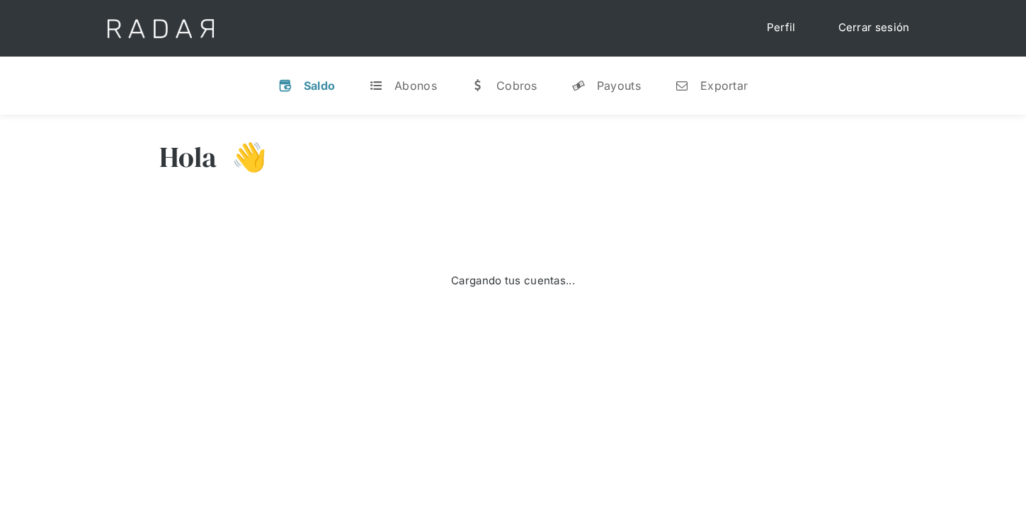
select select "7"
click at [617, 93] on link "y Payouts" at bounding box center [606, 85] width 92 height 37
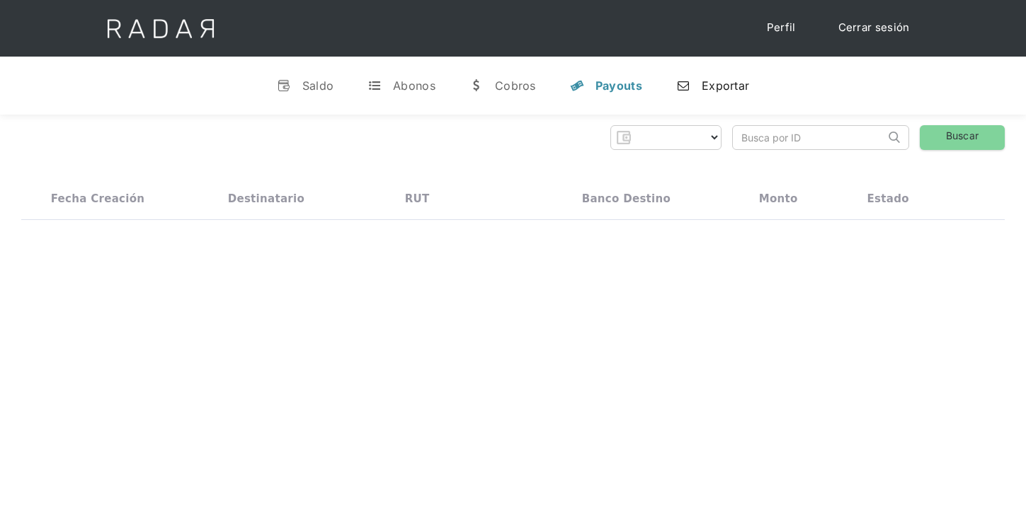
click at [708, 88] on div "Exportar" at bounding box center [725, 86] width 47 height 14
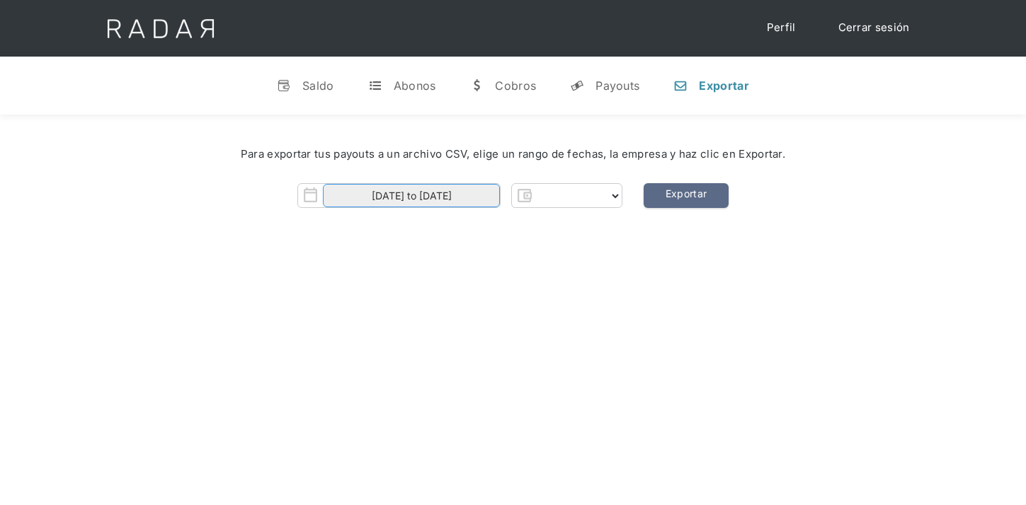
click at [406, 198] on input "[DATE] to [DATE]" at bounding box center [411, 195] width 177 height 23
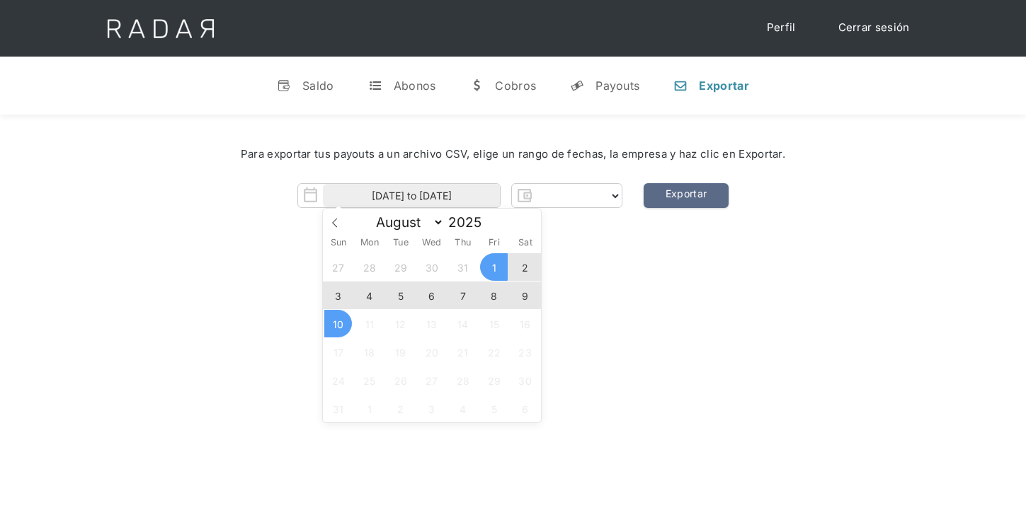
click at [528, 289] on span "9" at bounding box center [525, 296] width 28 height 28
type input "[DATE]"
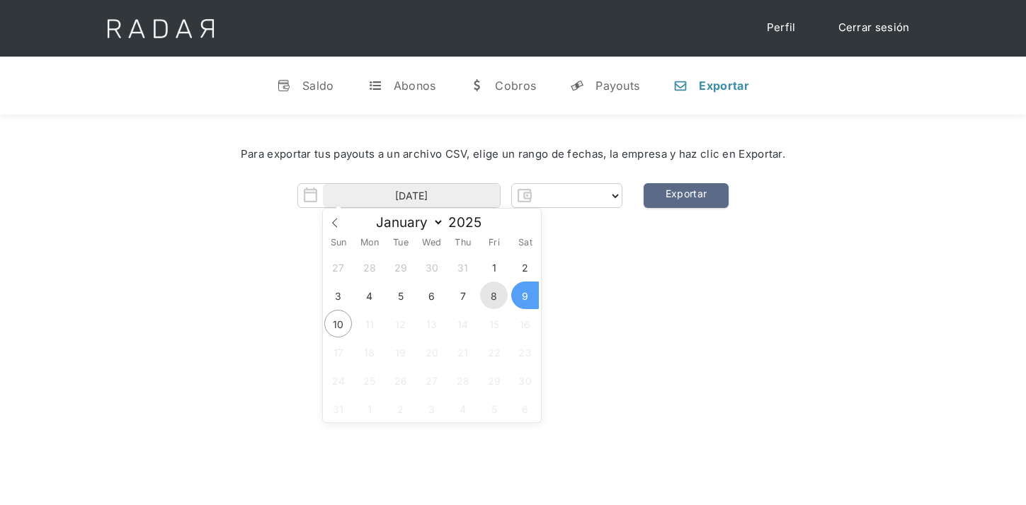
select select "clpro"
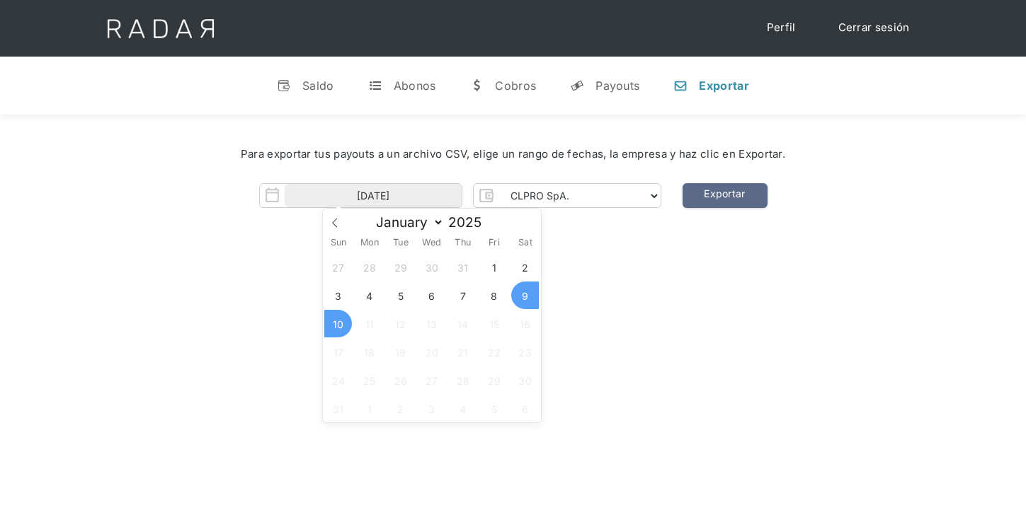
drag, startPoint x: 333, startPoint y: 318, endPoint x: 355, endPoint y: 318, distance: 21.2
click at [333, 318] on span "10" at bounding box center [338, 324] width 28 height 28
type input "[DATE] to [DATE]"
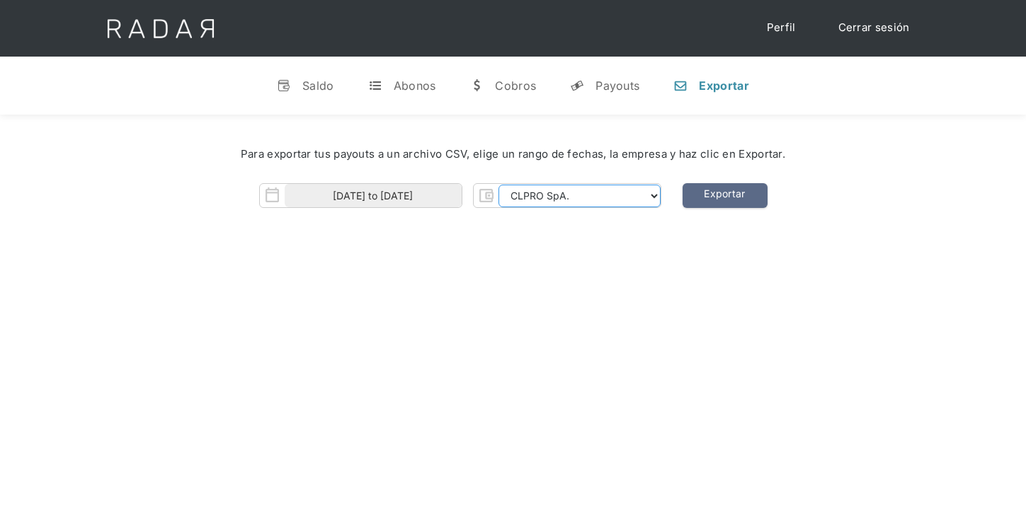
click at [550, 199] on select "CLPRO SpA. [PERSON_NAME] SpA. Urigol SpA. Bysolutions SpA. Clmax SpA. Andes Pay…" at bounding box center [579, 196] width 162 height 23
select select "[PERSON_NAME]-rt"
click at [750, 194] on link "Exportar" at bounding box center [724, 195] width 85 height 25
